Goal: Information Seeking & Learning: Learn about a topic

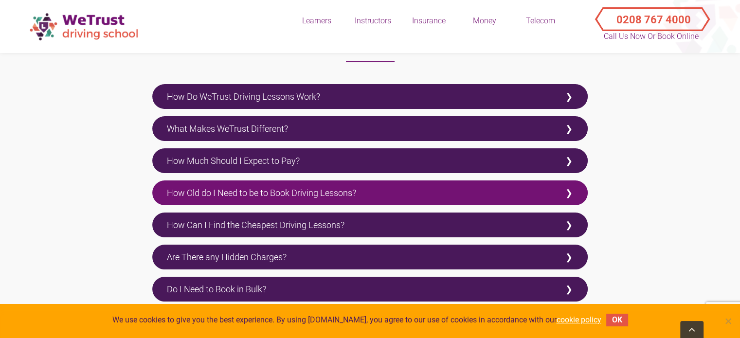
scroll to position [1897, 0]
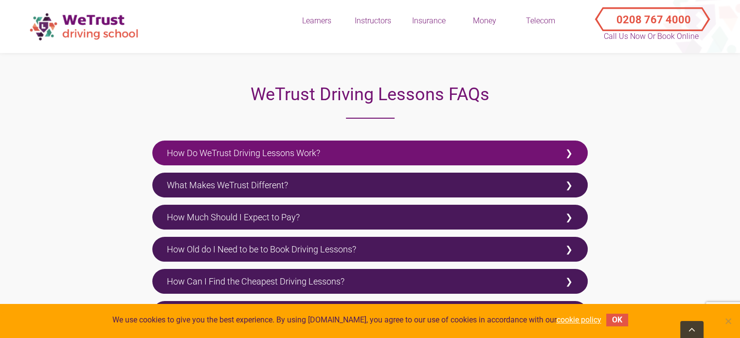
click at [367, 158] on label "How Do WeTrust Driving Lessons Work?" at bounding box center [369, 153] width 435 height 25
click at [159, 147] on input "How Do WeTrust Driving Lessons Work?" at bounding box center [155, 144] width 6 height 6
checkbox input "true"
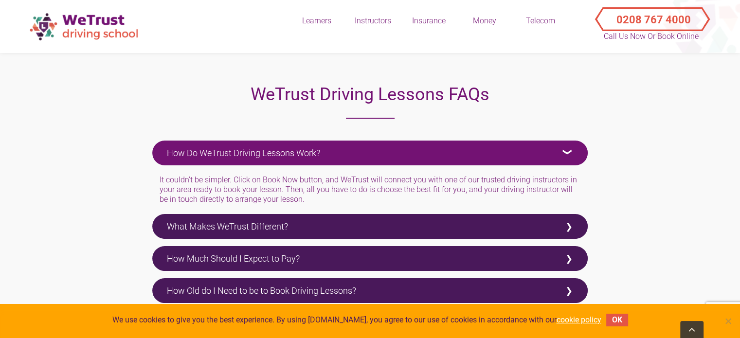
click at [369, 211] on div "How Do WeTrust Driving Lessons Work? It couldn’t be simpler. Click on Book Now …" at bounding box center [369, 269] width 435 height 273
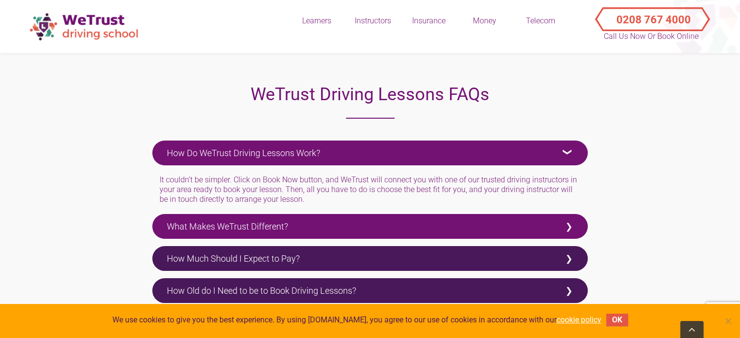
click at [363, 218] on label "What Makes WeTrust Different?" at bounding box center [369, 226] width 435 height 25
click at [159, 218] on input "What Makes WeTrust Different?" at bounding box center [155, 217] width 6 height 6
checkbox input "true"
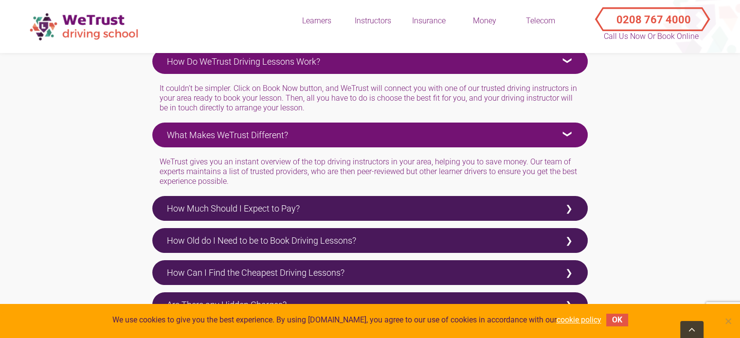
scroll to position [1994, 0]
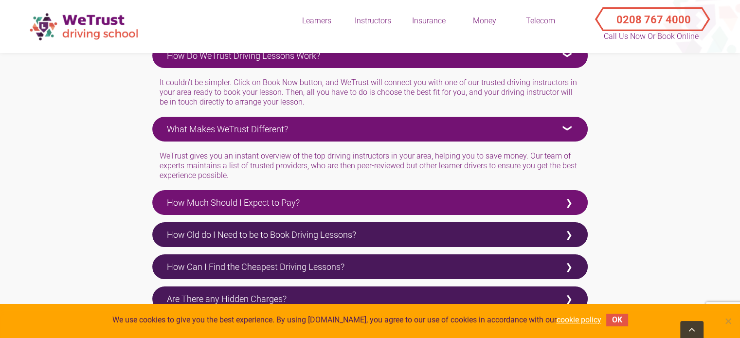
click at [366, 204] on label "How Much Should I Expect to Pay?" at bounding box center [369, 202] width 435 height 25
click at [159, 196] on input "How Much Should I Expect to Pay?" at bounding box center [155, 193] width 6 height 6
checkbox input "true"
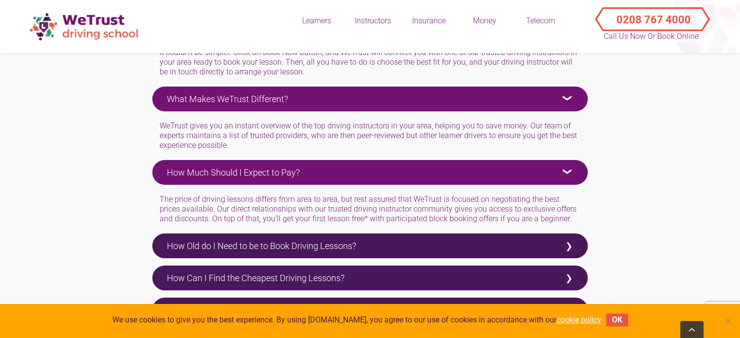
scroll to position [2043, 0]
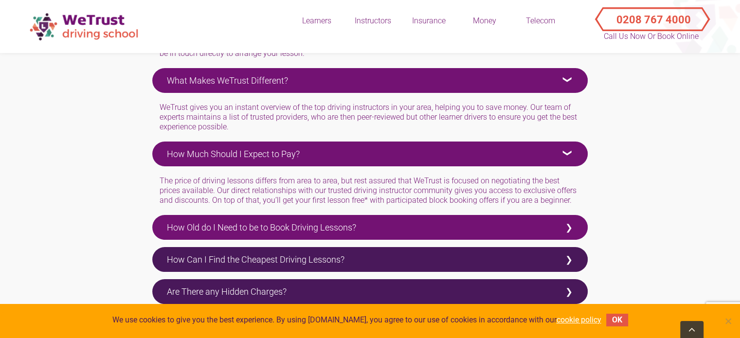
click at [365, 219] on label "How Old do I Need to be to Book Driving Lessons?" at bounding box center [369, 227] width 435 height 25
click at [159, 219] on input "How Old do I Need to be to Book Driving Lessons?" at bounding box center [155, 218] width 6 height 6
checkbox input "true"
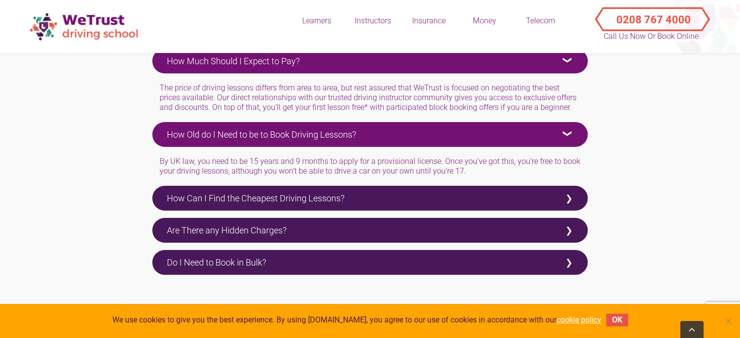
scroll to position [2140, 0]
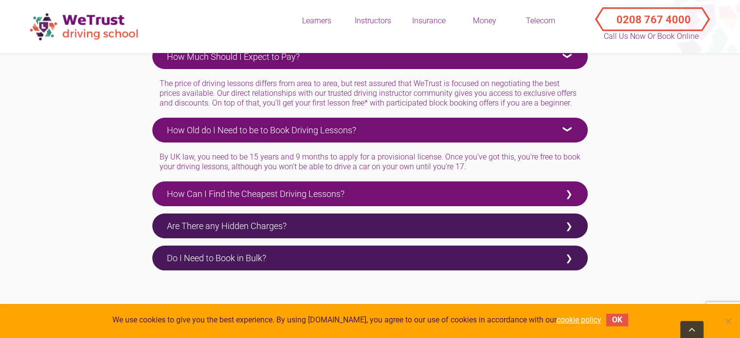
click at [364, 203] on label "How Can I Find the Cheapest Driving Lessons?" at bounding box center [369, 193] width 435 height 25
click at [159, 188] on input "How Can I Find the Cheapest Driving Lessons?" at bounding box center [155, 184] width 6 height 6
checkbox input "true"
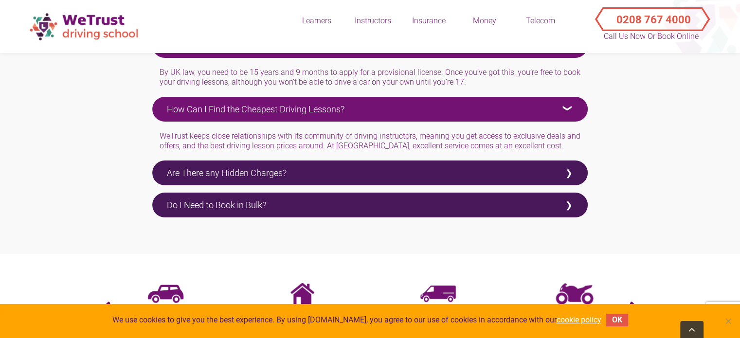
scroll to position [2237, 0]
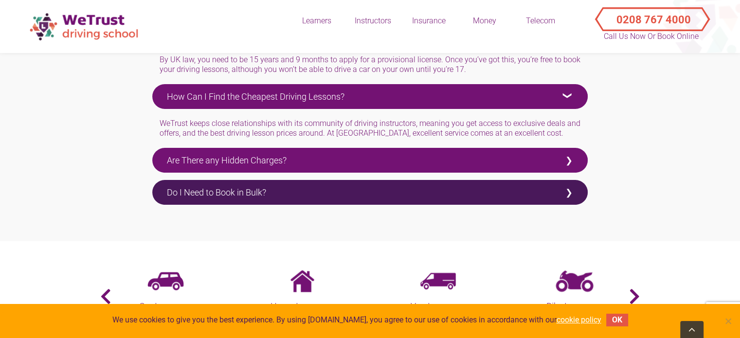
click at [377, 155] on label "Are There any Hidden Charges?" at bounding box center [369, 160] width 435 height 25
click at [159, 154] on input "Are There any Hidden Charges?" at bounding box center [155, 151] width 6 height 6
checkbox input "true"
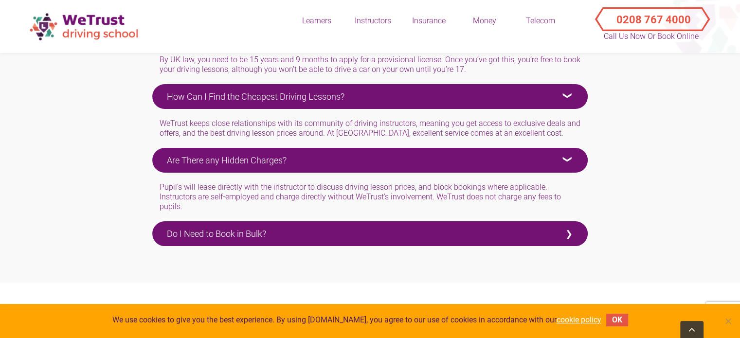
click at [371, 228] on label "Do I Need to Book in Bulk?" at bounding box center [369, 233] width 435 height 25
click at [159, 228] on input "Do I Need to Book in Bulk?" at bounding box center [155, 224] width 6 height 6
checkbox input "true"
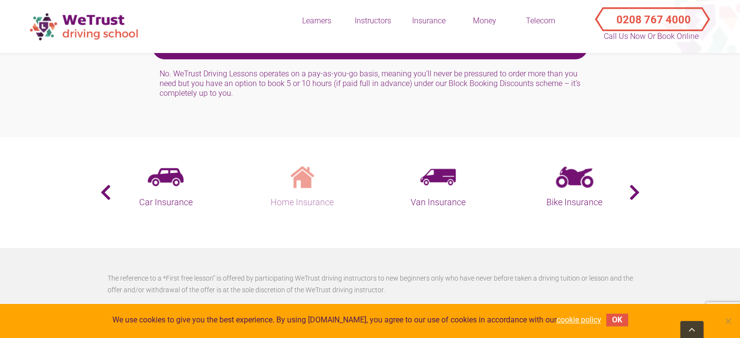
scroll to position [2480, 0]
